Goal: Task Accomplishment & Management: Manage account settings

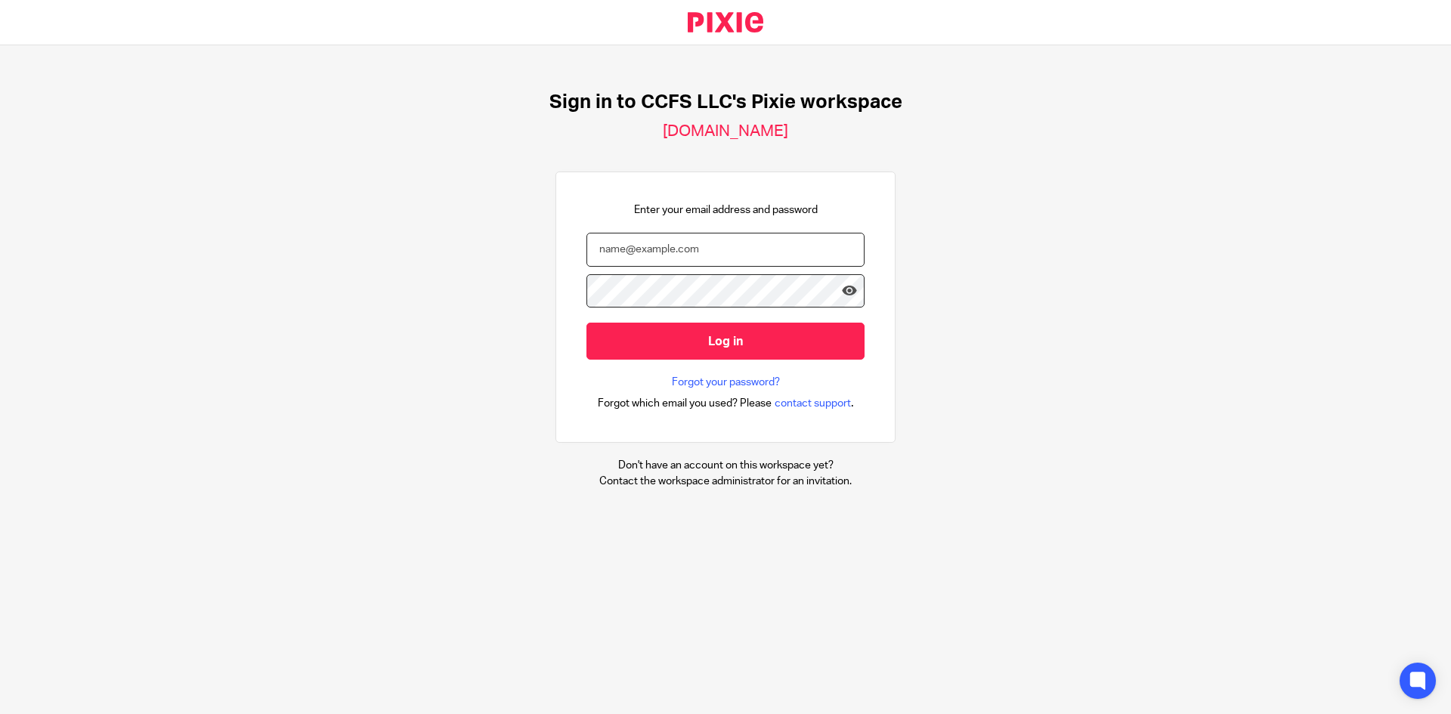
click at [698, 250] on input "email" at bounding box center [725, 250] width 278 height 34
type input "angie@ccfsbookkeeping.com"
click at [586, 323] on input "Log in" at bounding box center [725, 341] width 278 height 37
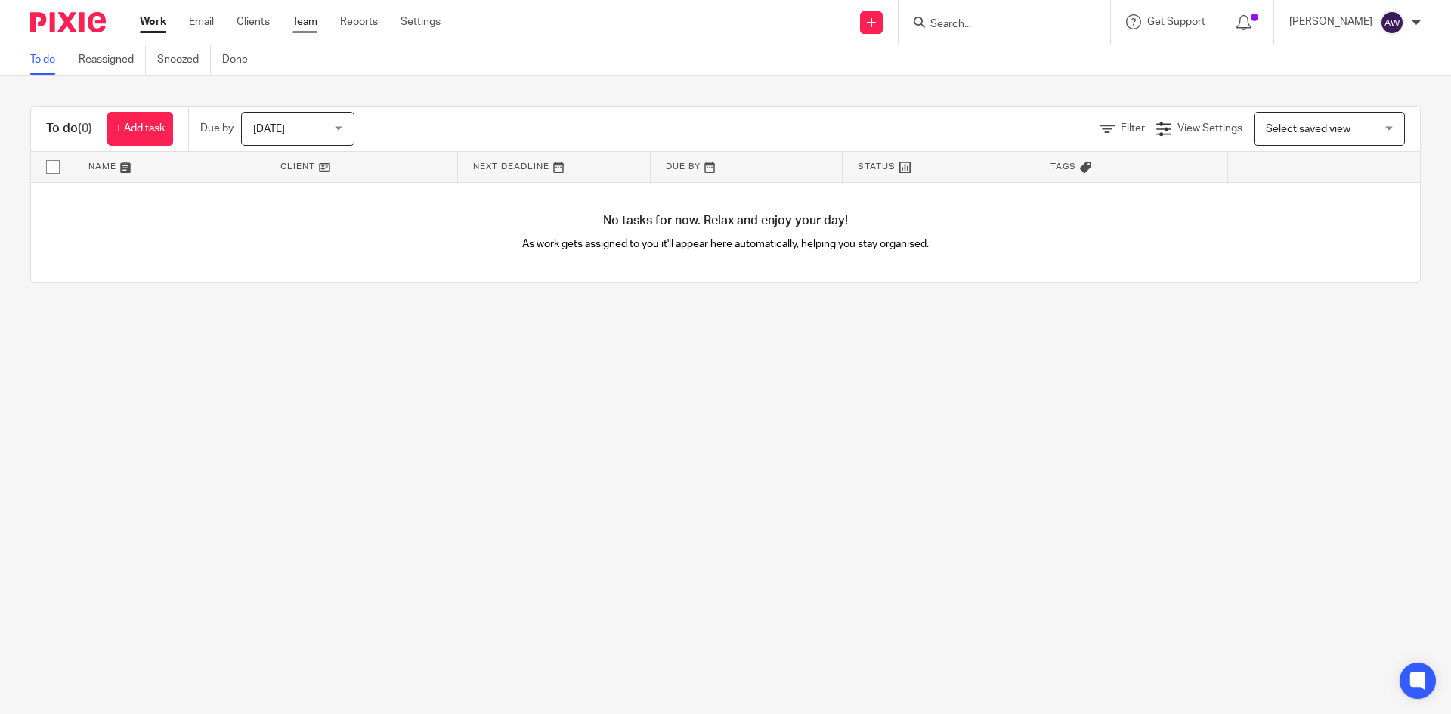
click at [297, 23] on link "Team" at bounding box center [304, 21] width 25 height 15
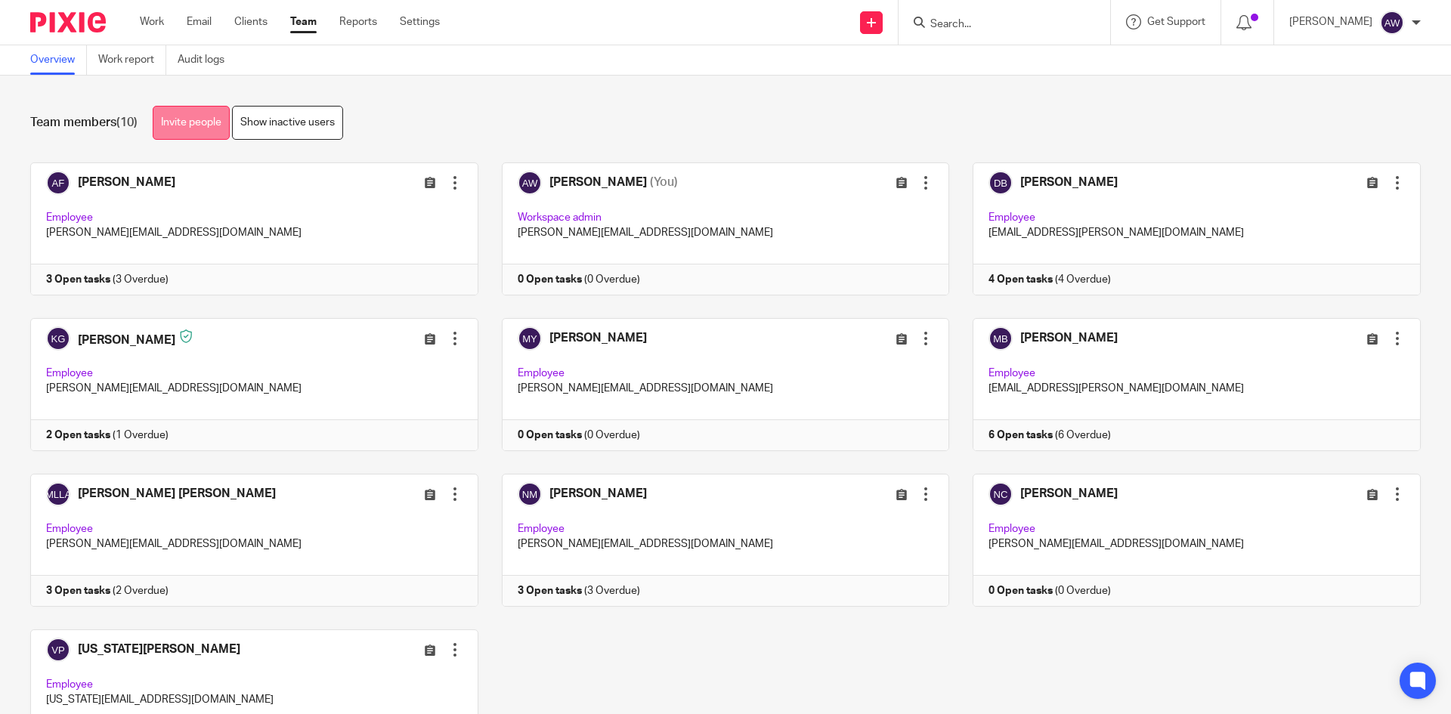
click at [179, 128] on link "Invite people" at bounding box center [191, 123] width 77 height 34
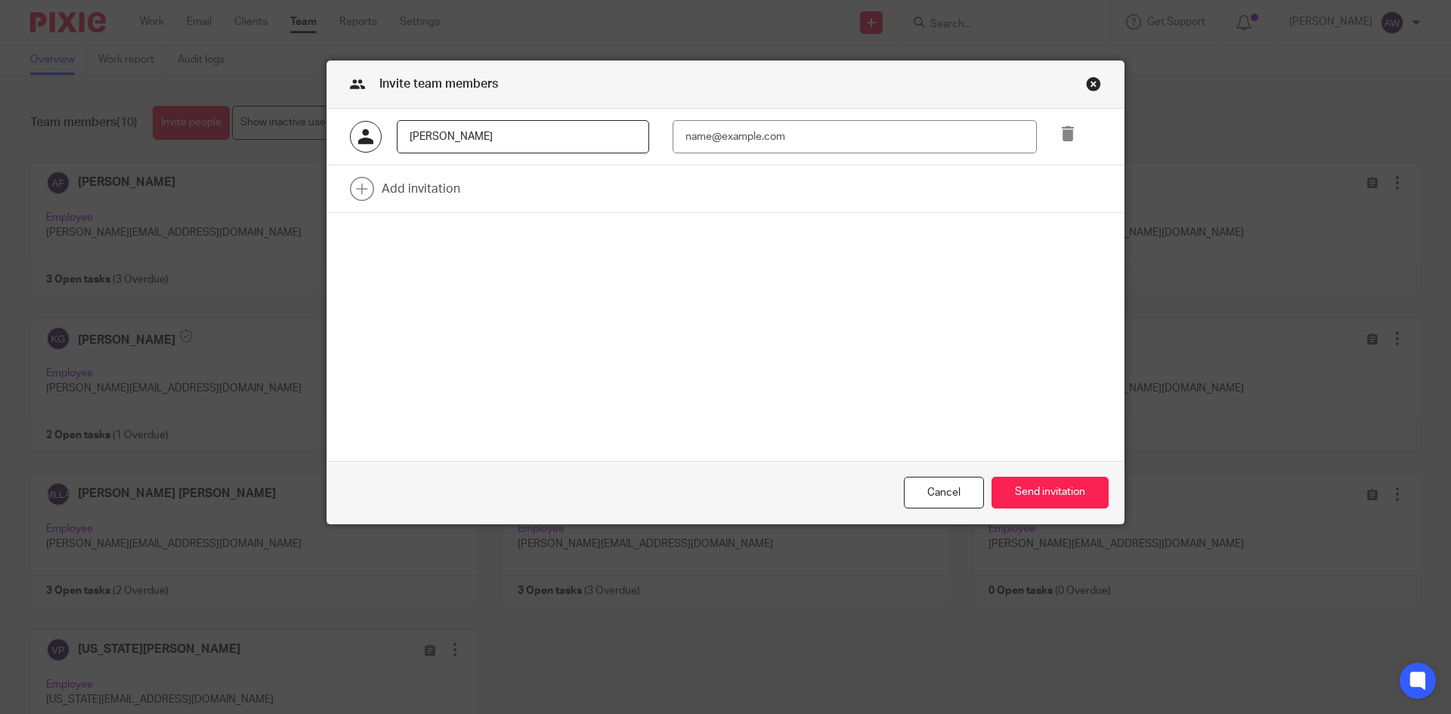
click at [498, 132] on input "Fabrizio" at bounding box center [523, 137] width 252 height 34
type input "Fabrizio Ward"
type input "fabrizio@ccfsbookkeeping.com"
click at [1052, 502] on button "Send invitation" at bounding box center [1049, 493] width 117 height 32
